Goal: Task Accomplishment & Management: Complete application form

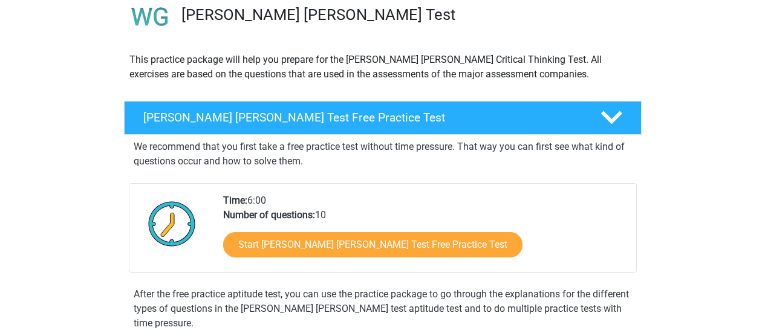
scroll to position [113, 0]
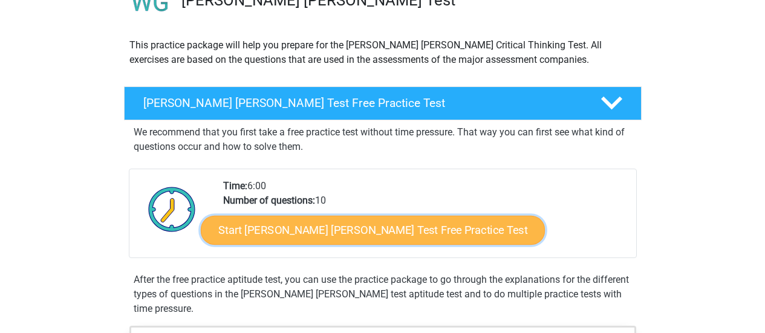
click at [333, 230] on link "Start Watson Glaser Test Free Practice Test" at bounding box center [373, 230] width 344 height 29
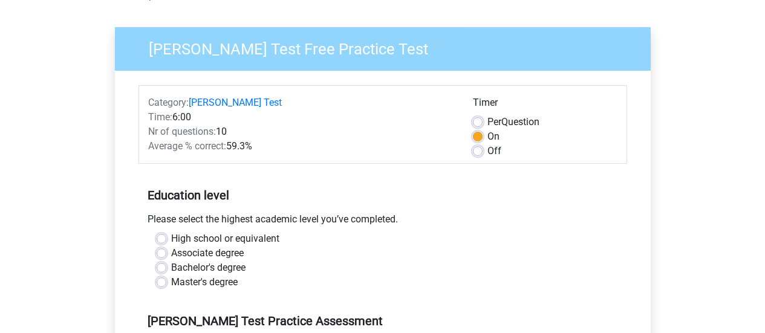
scroll to position [73, 0]
click at [488, 119] on label "Per Question" at bounding box center [514, 121] width 52 height 15
click at [479, 119] on input "Per Question" at bounding box center [478, 120] width 10 height 12
radio input "true"
click at [488, 137] on label "On" at bounding box center [494, 136] width 12 height 15
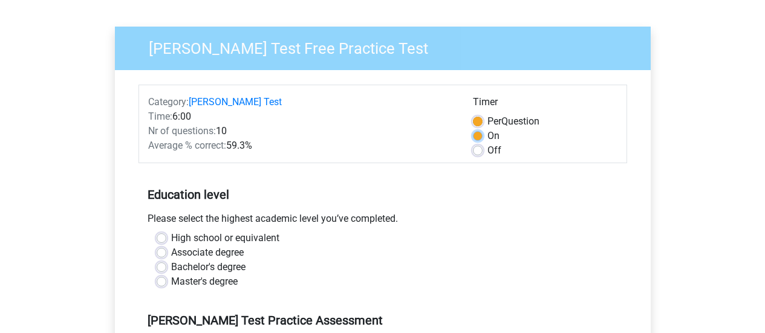
click at [480, 137] on input "On" at bounding box center [478, 135] width 10 height 12
radio input "true"
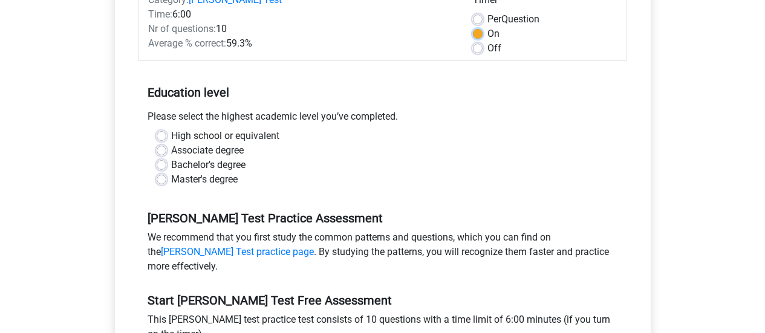
scroll to position [177, 0]
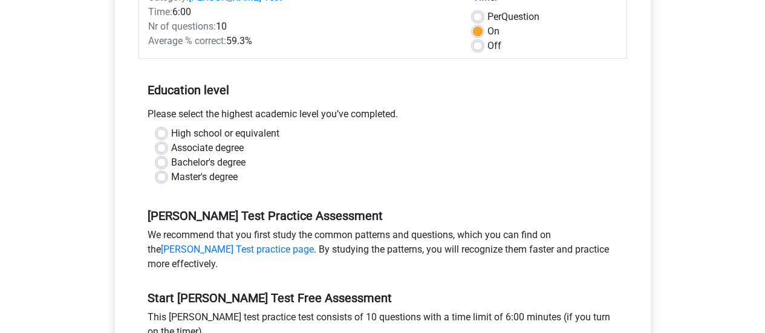
click at [171, 133] on label "High school or equivalent" at bounding box center [225, 133] width 108 height 15
click at [158, 133] on input "High school or equivalent" at bounding box center [162, 132] width 10 height 12
radio input "true"
click at [171, 163] on label "Bachelor's degree" at bounding box center [208, 162] width 74 height 15
click at [159, 163] on input "Bachelor's degree" at bounding box center [162, 161] width 10 height 12
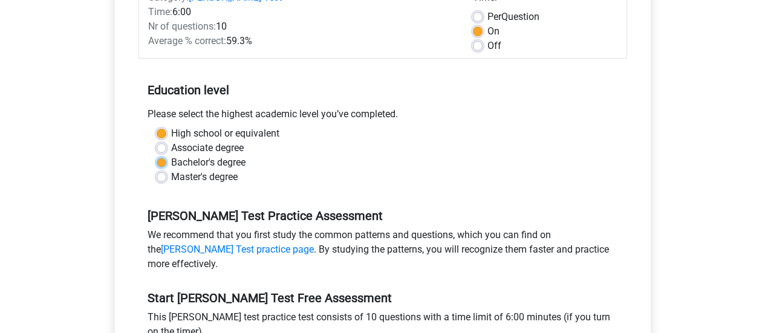
radio input "true"
click at [171, 177] on label "Master's degree" at bounding box center [204, 177] width 67 height 15
click at [160, 177] on input "Master's degree" at bounding box center [162, 176] width 10 height 12
radio input "true"
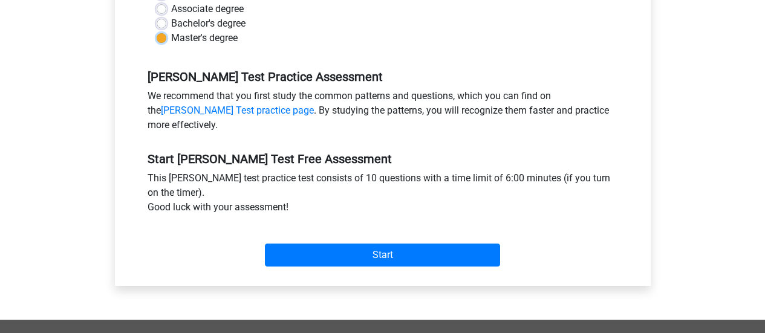
scroll to position [318, 0]
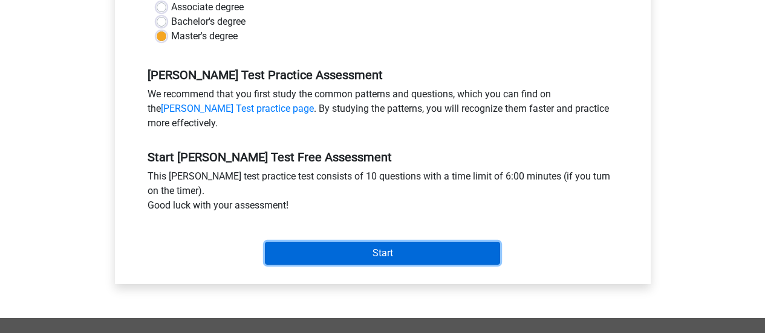
click at [380, 252] on input "Start" at bounding box center [382, 253] width 235 height 23
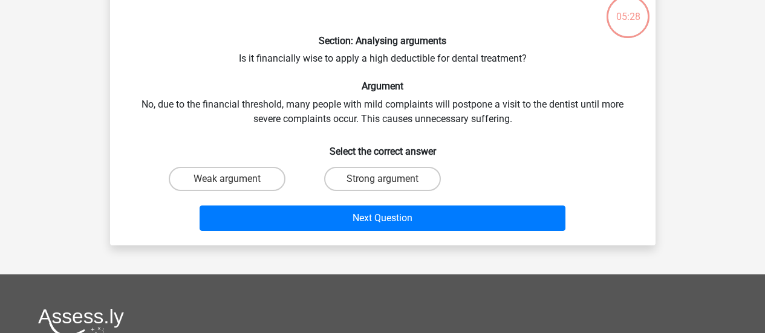
scroll to position [76, 0]
click at [345, 178] on label "Strong argument" at bounding box center [382, 179] width 117 height 24
click at [382, 179] on input "Strong argument" at bounding box center [386, 183] width 8 height 8
radio input "true"
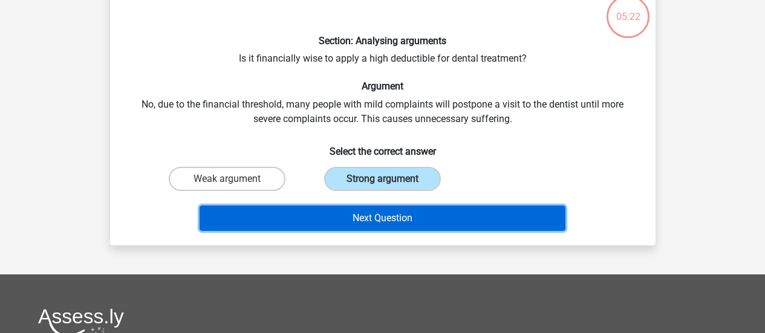
click at [369, 218] on button "Next Question" at bounding box center [383, 218] width 366 height 25
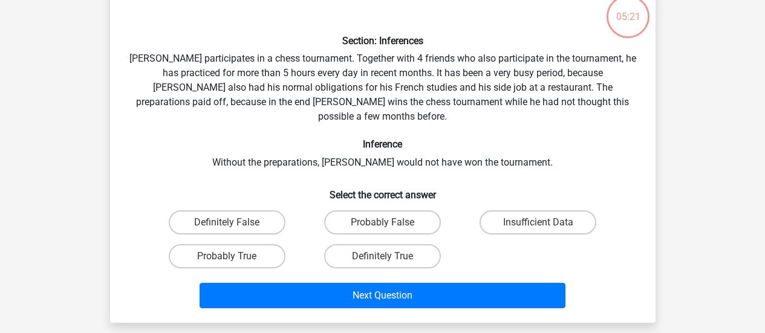
scroll to position [56, 0]
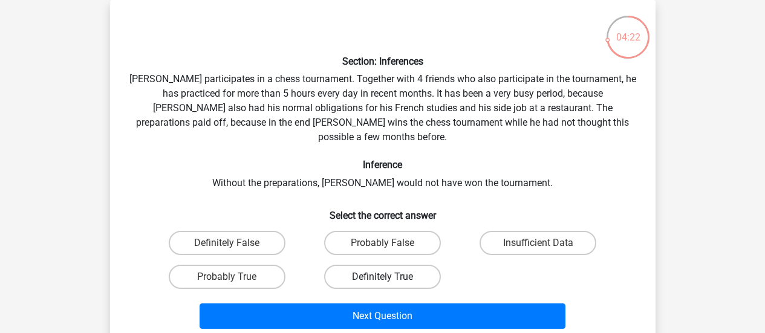
click at [365, 265] on label "Definitely True" at bounding box center [382, 277] width 117 height 24
click at [382, 277] on input "Definitely True" at bounding box center [386, 281] width 8 height 8
radio input "true"
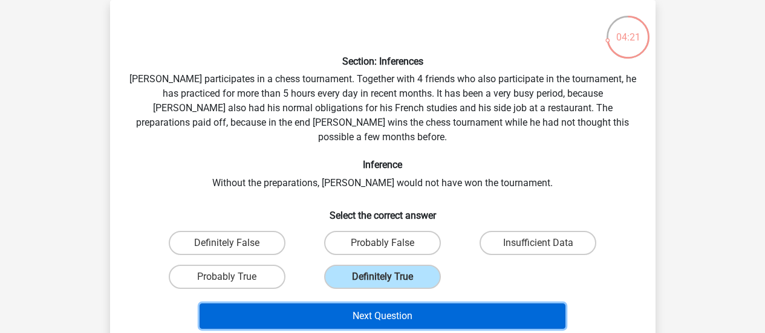
click at [372, 305] on button "Next Question" at bounding box center [383, 316] width 366 height 25
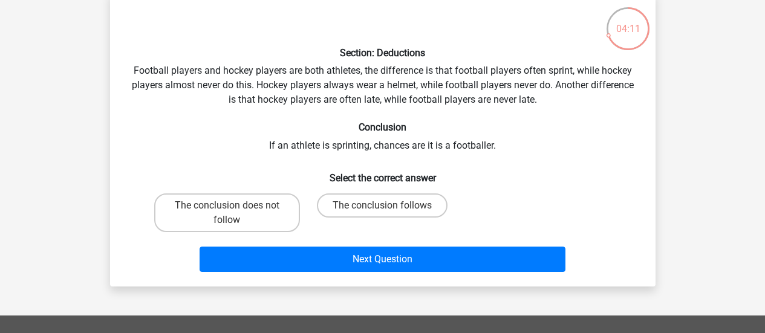
scroll to position [68, 0]
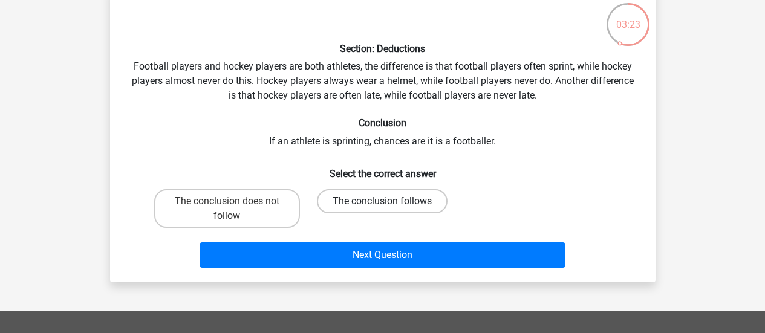
click at [358, 200] on label "The conclusion follows" at bounding box center [382, 201] width 131 height 24
click at [382, 201] on input "The conclusion follows" at bounding box center [386, 205] width 8 height 8
radio input "true"
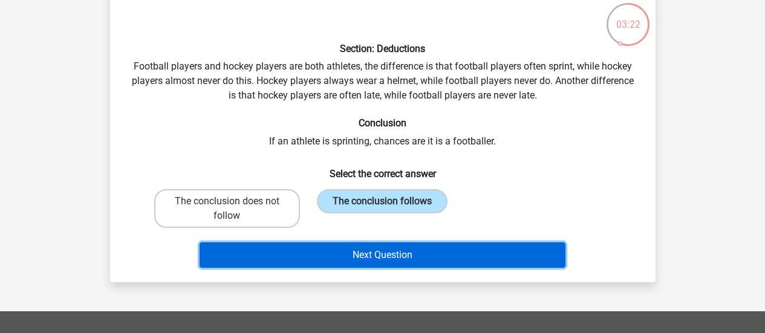
click at [382, 255] on button "Next Question" at bounding box center [383, 255] width 366 height 25
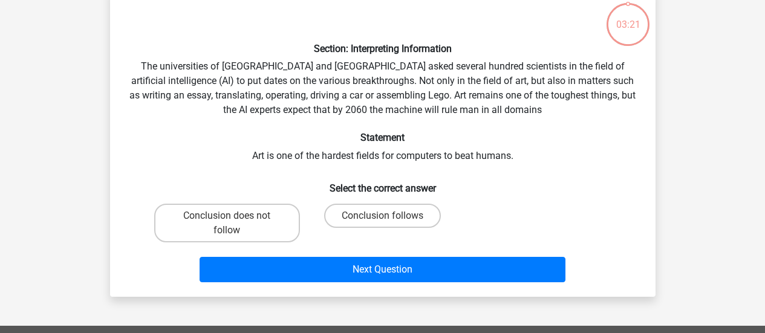
scroll to position [56, 0]
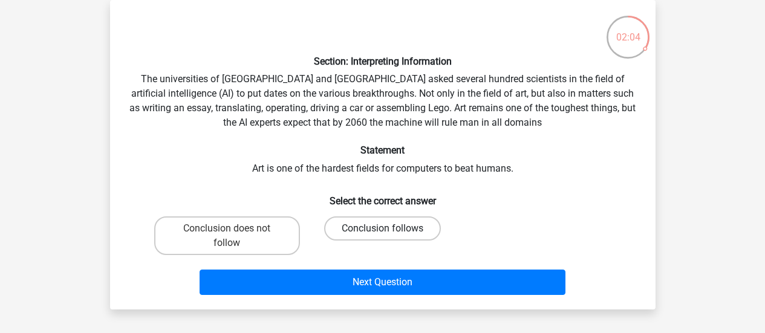
click at [396, 223] on label "Conclusion follows" at bounding box center [382, 229] width 117 height 24
click at [390, 229] on input "Conclusion follows" at bounding box center [386, 233] width 8 height 8
radio input "true"
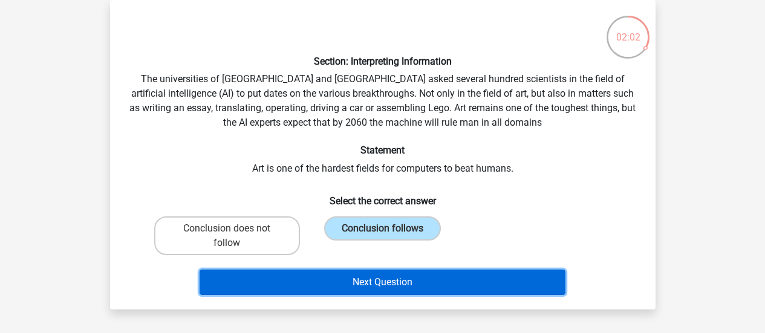
click at [397, 284] on button "Next Question" at bounding box center [383, 282] width 366 height 25
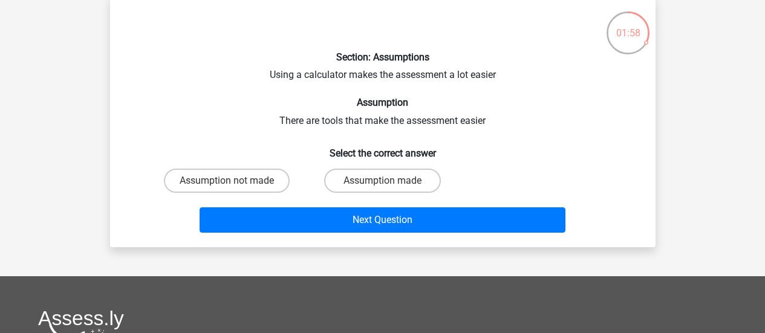
scroll to position [61, 0]
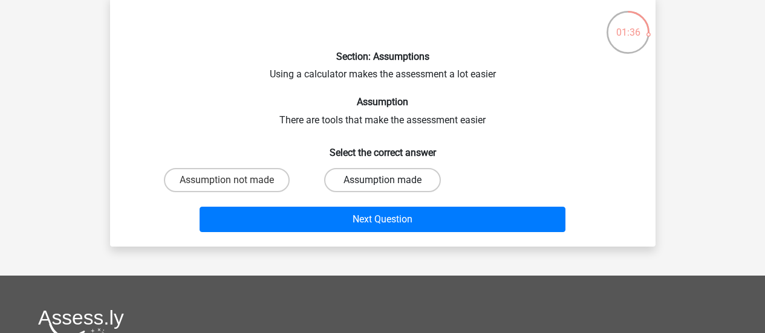
click at [391, 181] on label "Assumption made" at bounding box center [382, 180] width 117 height 24
click at [390, 181] on input "Assumption made" at bounding box center [386, 184] width 8 height 8
radio input "true"
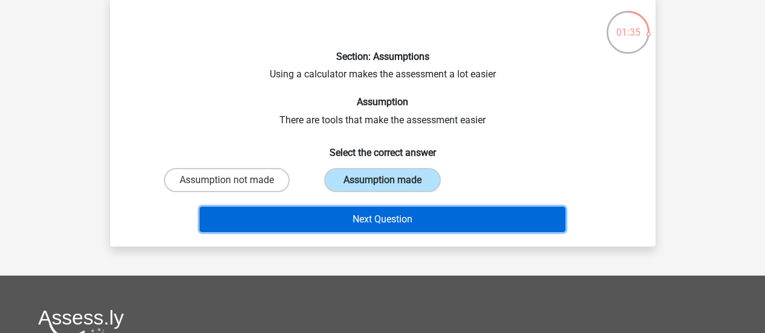
click at [391, 218] on button "Next Question" at bounding box center [383, 219] width 366 height 25
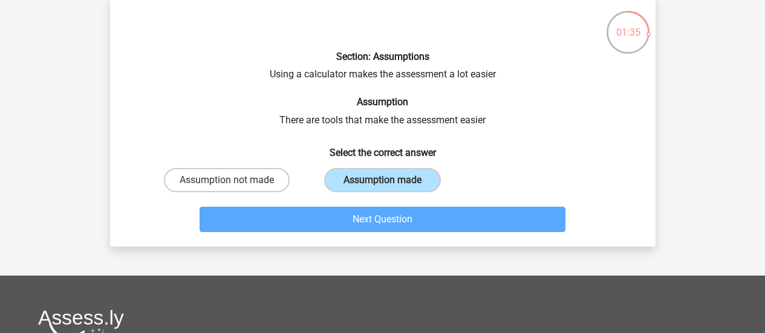
scroll to position [56, 0]
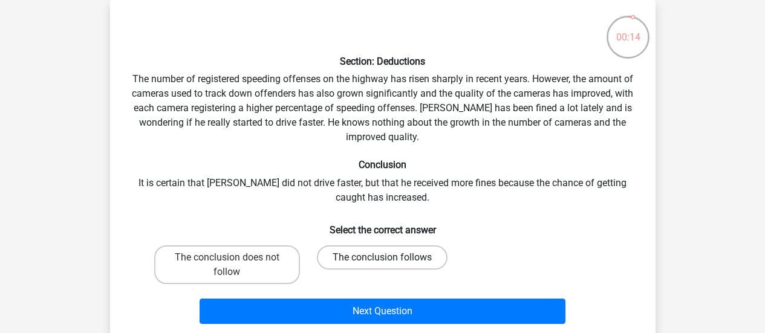
click at [370, 260] on label "The conclusion follows" at bounding box center [382, 258] width 131 height 24
click at [382, 260] on input "The conclusion follows" at bounding box center [386, 262] width 8 height 8
radio input "true"
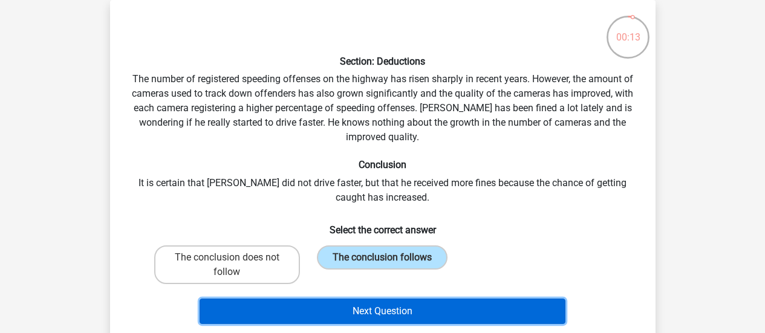
click at [375, 312] on button "Next Question" at bounding box center [383, 311] width 366 height 25
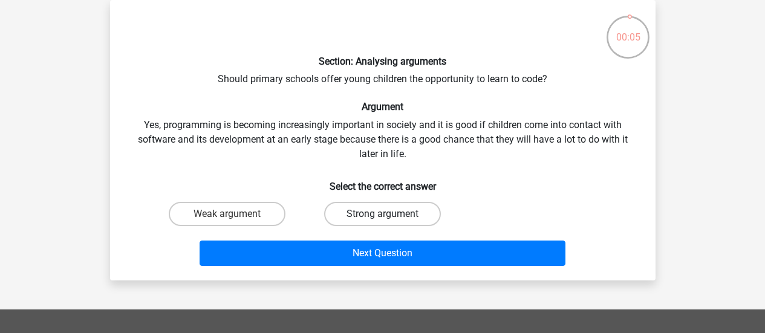
click at [367, 215] on label "Strong argument" at bounding box center [382, 214] width 117 height 24
click at [382, 215] on input "Strong argument" at bounding box center [386, 218] width 8 height 8
radio input "true"
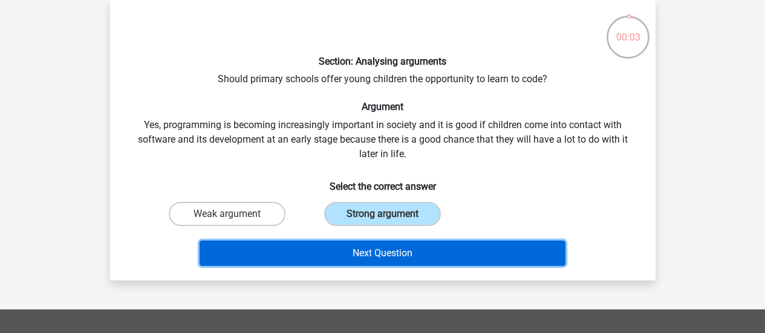
click at [370, 253] on button "Next Question" at bounding box center [383, 253] width 366 height 25
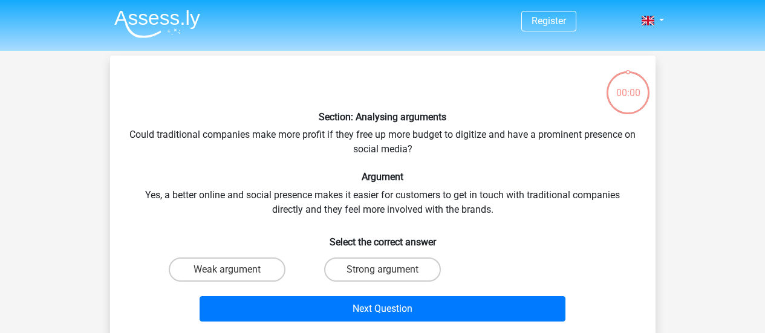
scroll to position [56, 0]
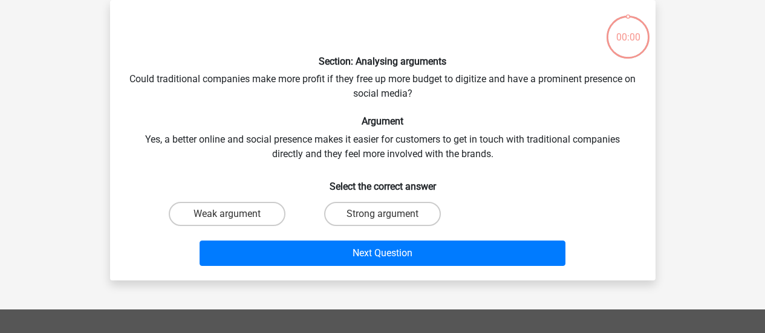
click at [227, 218] on input "Weak argument" at bounding box center [231, 218] width 8 height 8
radio input "true"
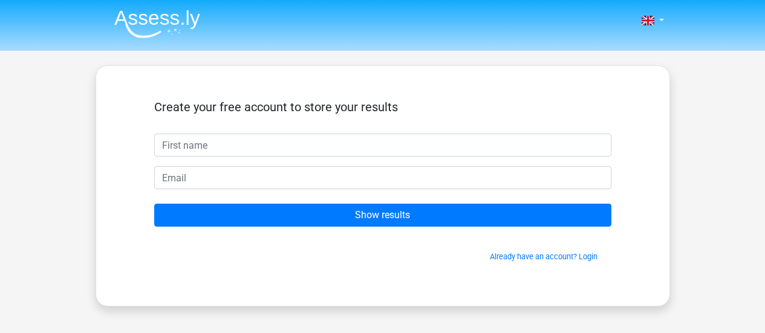
click at [454, 161] on form "Create your free account to store your results Show results Already have an acc…" at bounding box center [382, 181] width 457 height 163
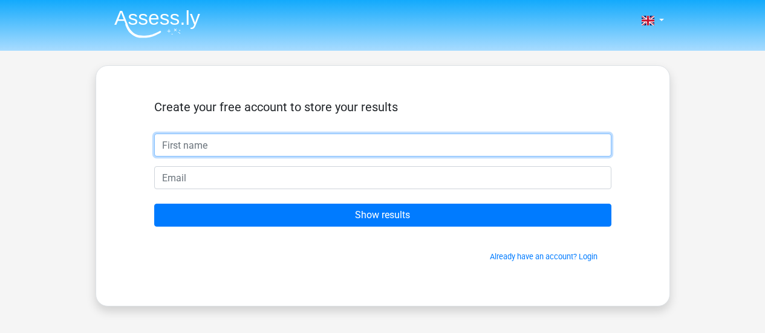
click at [415, 150] on input "text" at bounding box center [382, 145] width 457 height 23
type input "Somto"
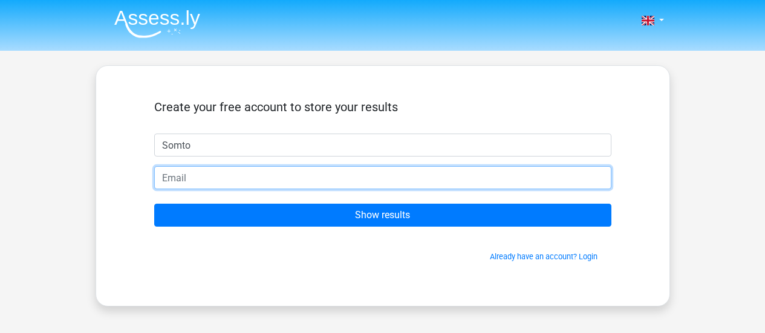
click at [374, 174] on input "email" at bounding box center [382, 177] width 457 height 23
type input "csolumto2@gmail.com"
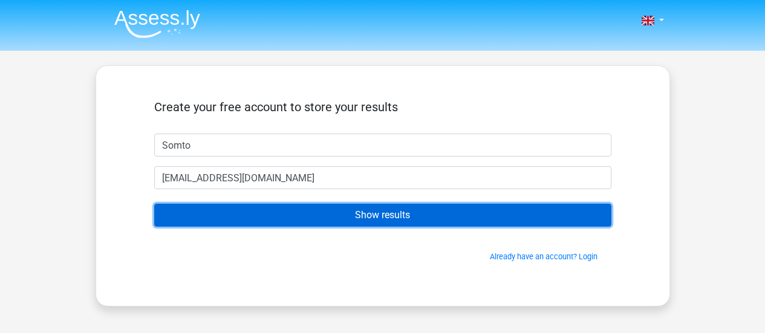
click at [361, 216] on input "Show results" at bounding box center [382, 215] width 457 height 23
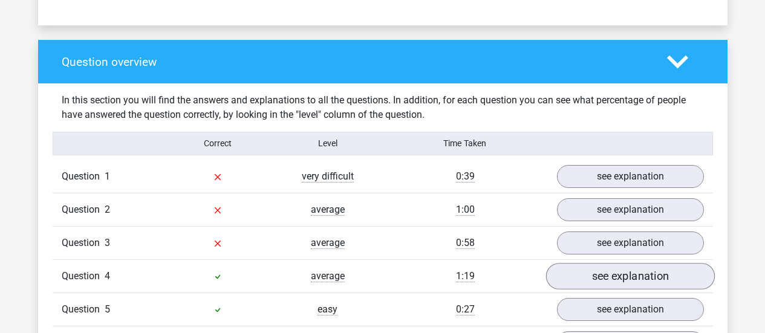
scroll to position [823, 0]
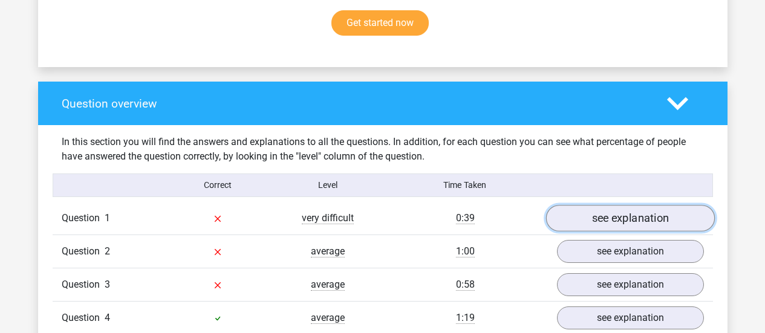
click at [637, 215] on link "see explanation" at bounding box center [630, 218] width 169 height 27
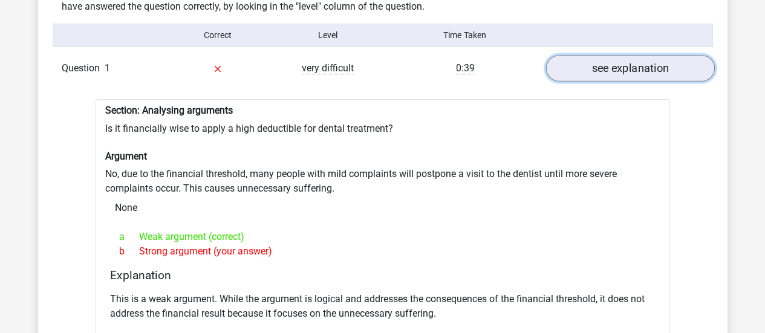
scroll to position [984, 0]
